Goal: Register for event/course

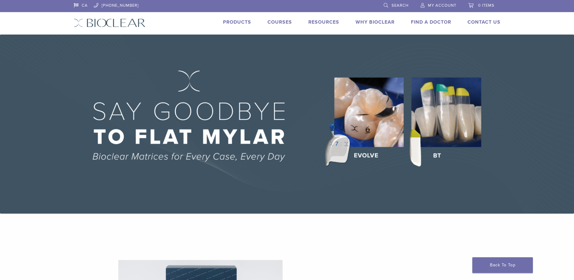
click at [284, 20] on link "Courses" at bounding box center [280, 22] width 25 height 6
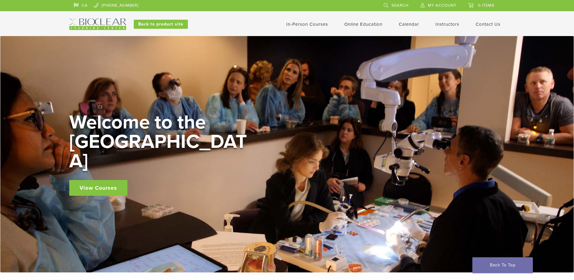
click at [303, 24] on link "In-Person Courses" at bounding box center [307, 24] width 42 height 5
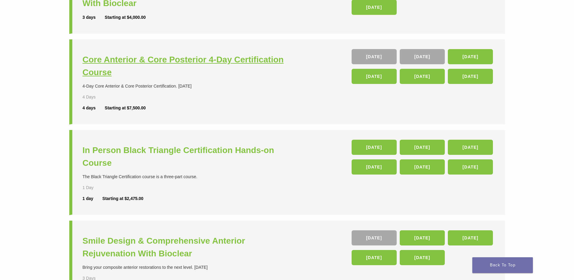
scroll to position [121, 0]
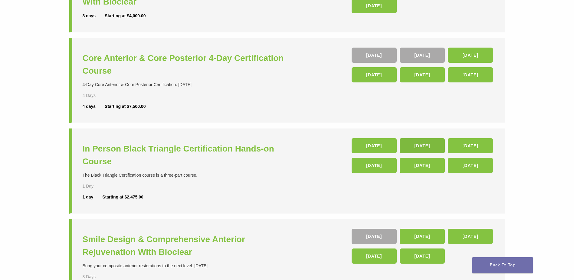
click at [423, 141] on link "27 Feb 26" at bounding box center [422, 145] width 45 height 15
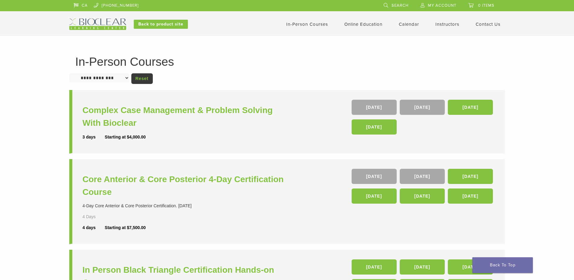
scroll to position [120, 0]
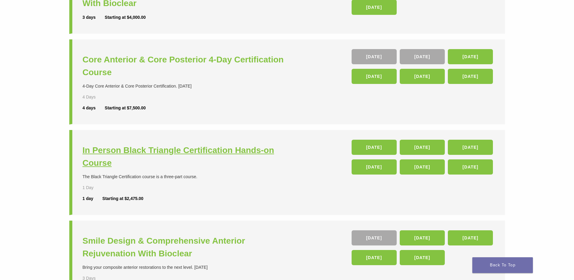
click at [162, 152] on h3 "In Person Black Triangle Certification Hands-on Course" at bounding box center [186, 156] width 206 height 25
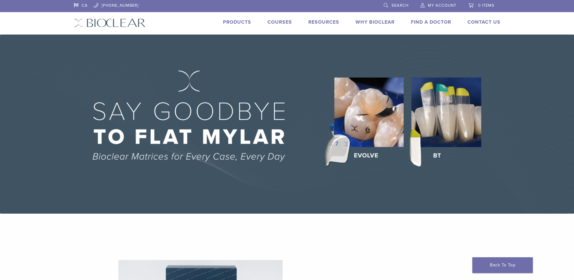
click at [275, 22] on link "Courses" at bounding box center [280, 22] width 25 height 6
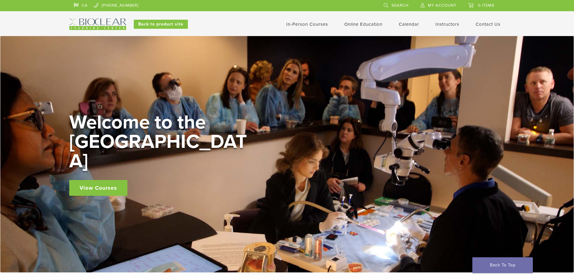
click at [409, 21] on li "Calendar" at bounding box center [409, 24] width 20 height 7
click at [407, 22] on link "Calendar" at bounding box center [409, 24] width 20 height 5
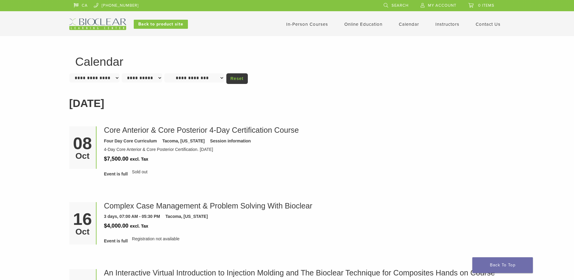
click at [304, 22] on link "In-Person Courses" at bounding box center [307, 24] width 42 height 5
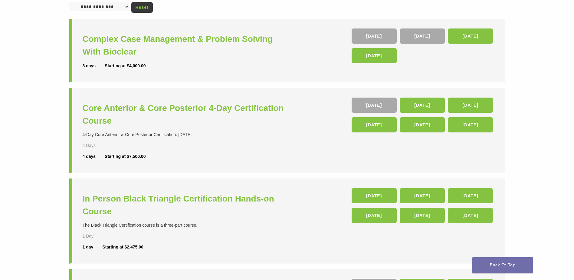
scroll to position [61, 0]
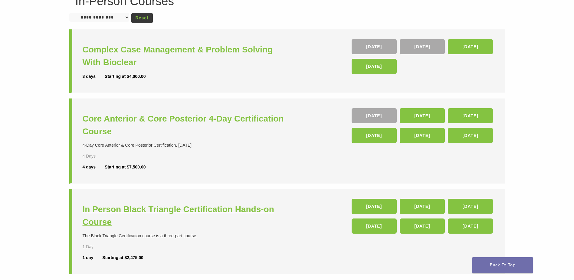
click at [186, 208] on h3 "In Person Black Triangle Certification Hands-on Course" at bounding box center [186, 215] width 206 height 25
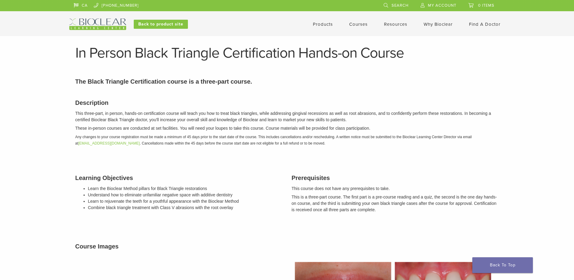
click at [97, 18] on div "CA [PHONE_NUMBER] Search My Account 0 items Cart No products in the cart. Back …" at bounding box center [287, 15] width 436 height 30
click at [323, 24] on link "Products" at bounding box center [323, 24] width 20 height 5
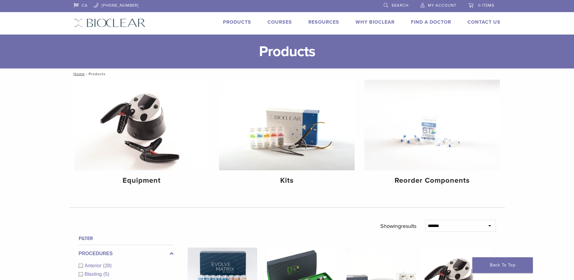
click at [387, 3] on link "Search" at bounding box center [396, 4] width 25 height 9
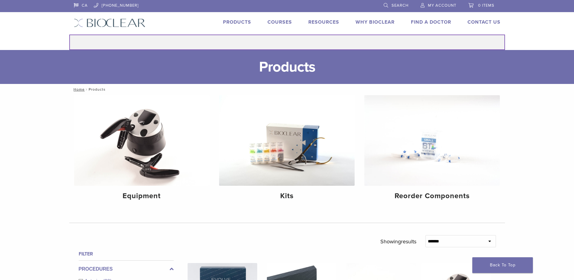
click at [280, 39] on input "Search for:" at bounding box center [287, 42] width 436 height 15
type input "*****"
click at [69, 34] on button "Search" at bounding box center [69, 34] width 0 height 0
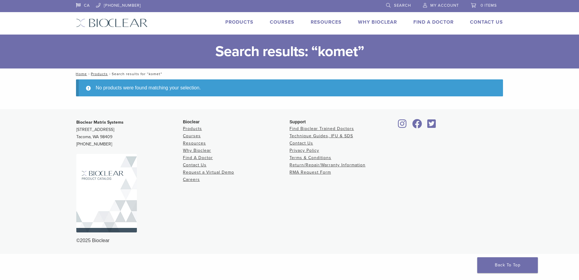
click at [237, 22] on link "Products" at bounding box center [239, 22] width 28 height 6
